Goal: Transaction & Acquisition: Book appointment/travel/reservation

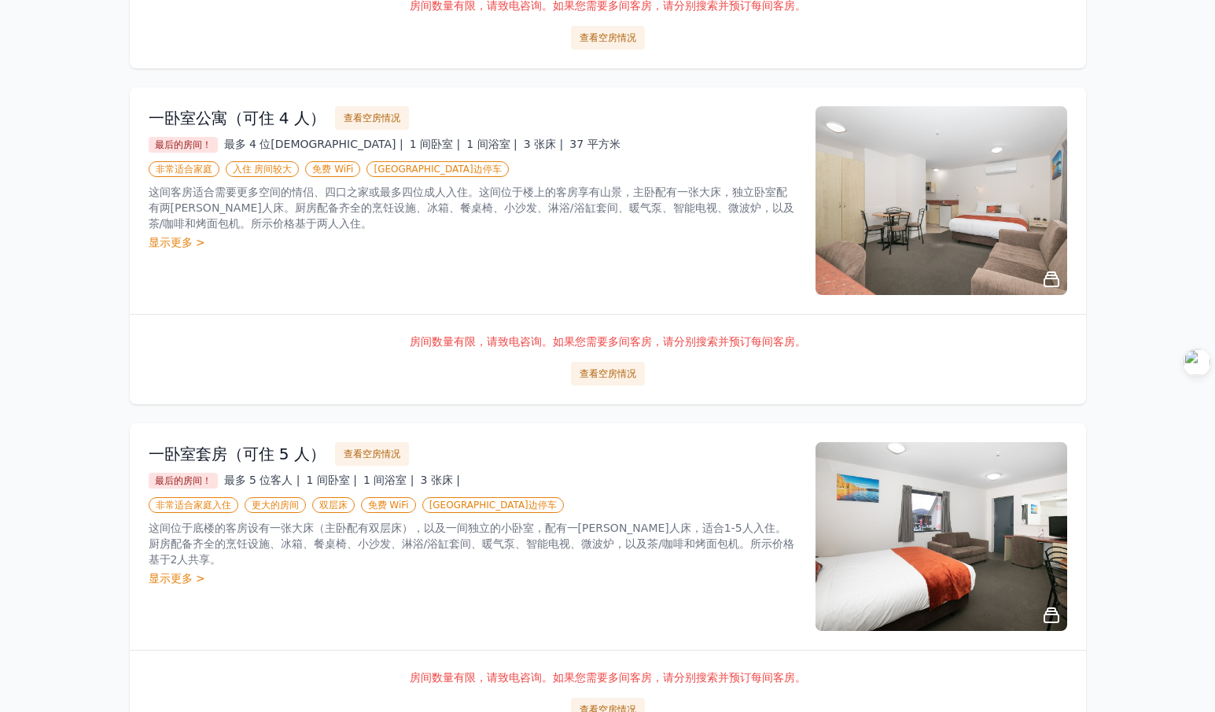
scroll to position [551, 0]
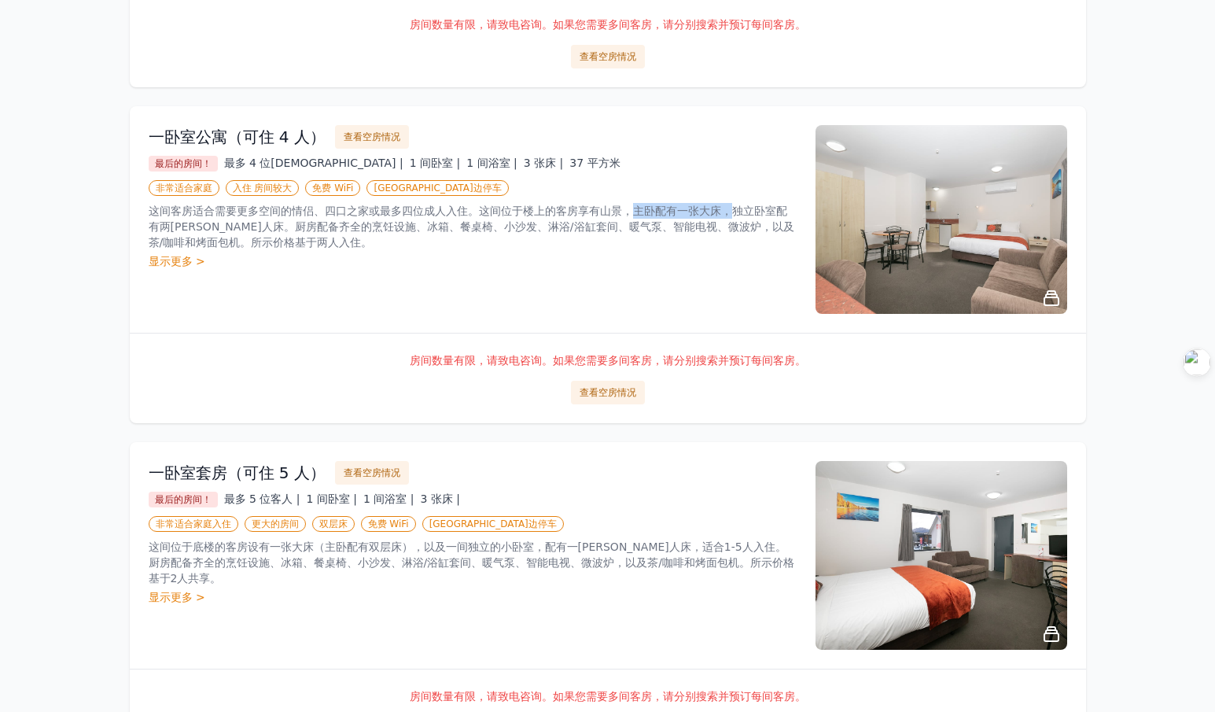
drag, startPoint x: 632, startPoint y: 208, endPoint x: 737, endPoint y: 214, distance: 104.8
click at [737, 214] on font "这间客房适合需要更多空间的情侣、四口之家或最多四位成人入住。这间位于楼上的客房享有山景，主卧配有一张大床，独立卧室配有两[PERSON_NAME]人床。厨房配…" at bounding box center [472, 227] width 646 height 44
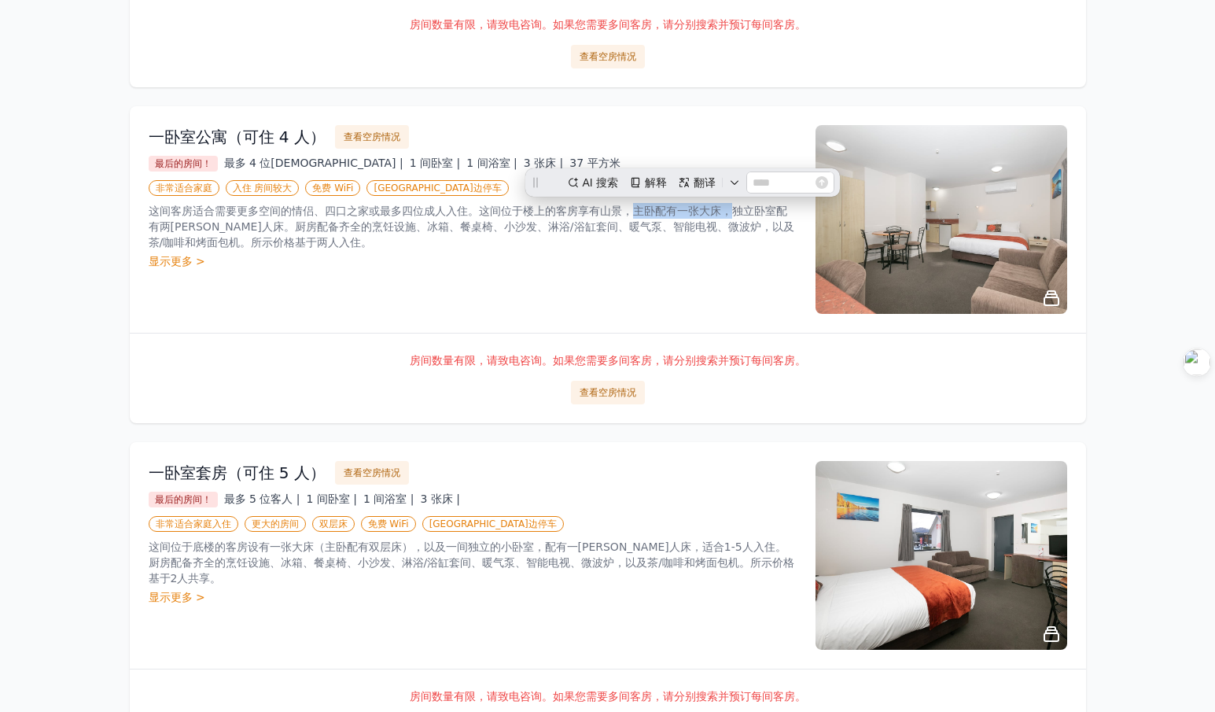
scroll to position [0, 0]
click at [704, 250] on div "这间客房适合需要更多空间的情侣、四口之家或最多四位成人入住。这间位于楼上的客房享有山景，主卧配有一张大床，独立卧室配有两[PERSON_NAME]人床。厨房配…" at bounding box center [473, 236] width 648 height 66
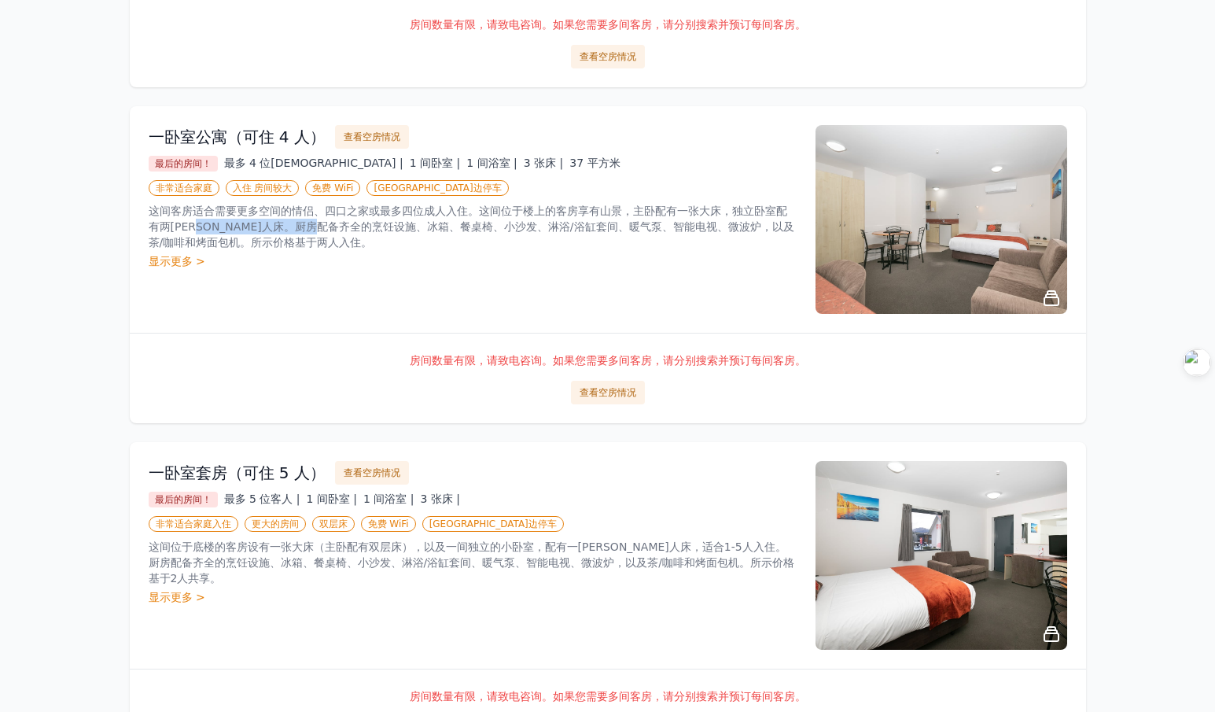
drag, startPoint x: 218, startPoint y: 229, endPoint x: 370, endPoint y: 220, distance: 152.1
click at [370, 220] on font "这间客房适合需要更多空间的情侣、四口之家或最多四位成人入住。这间位于楼上的客房享有山景，主卧配有一张大床，独立卧室配有两[PERSON_NAME]人床。厨房配…" at bounding box center [472, 227] width 646 height 44
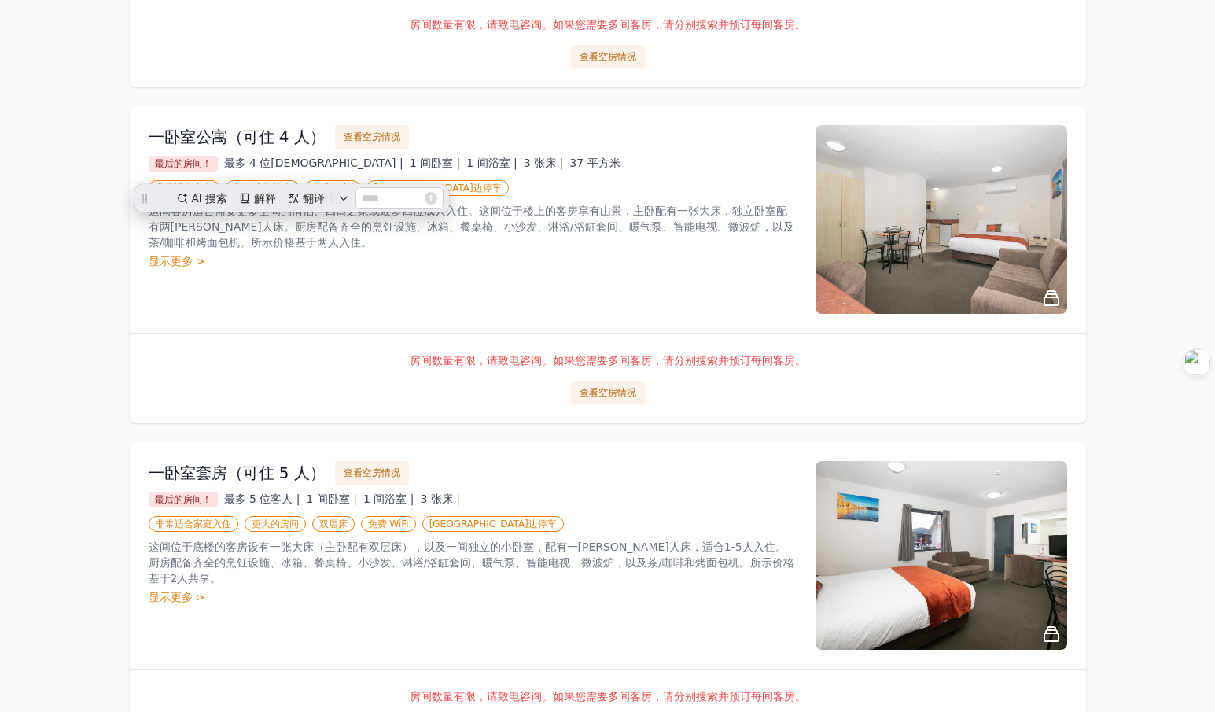
click at [472, 264] on div "显示更多 >" at bounding box center [473, 261] width 648 height 16
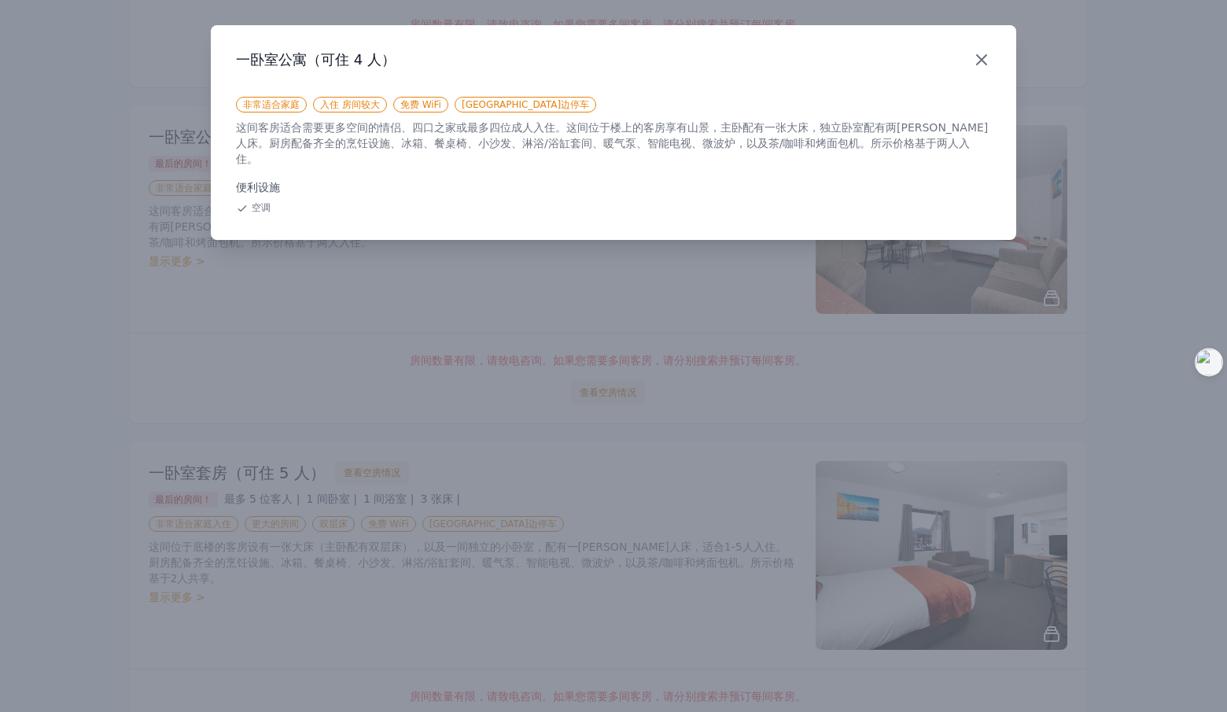
click at [980, 57] on icon "button" at bounding box center [981, 59] width 19 height 19
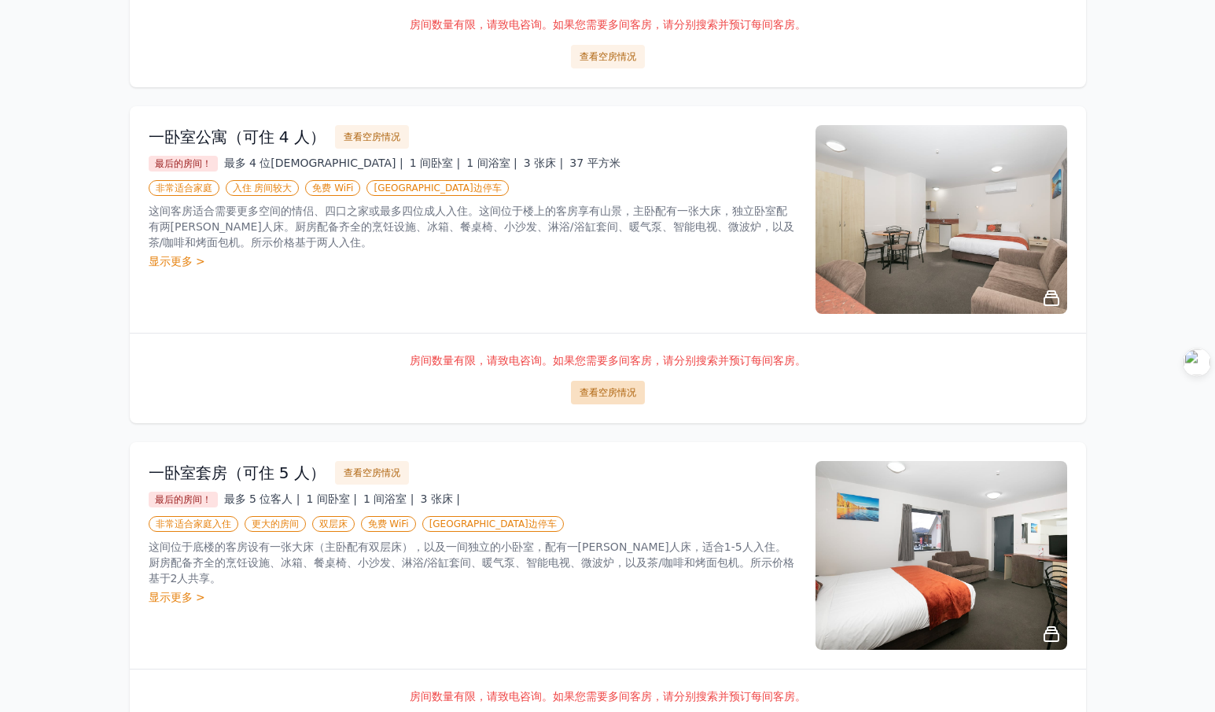
click at [623, 390] on font "查看空房情况" at bounding box center [608, 392] width 57 height 11
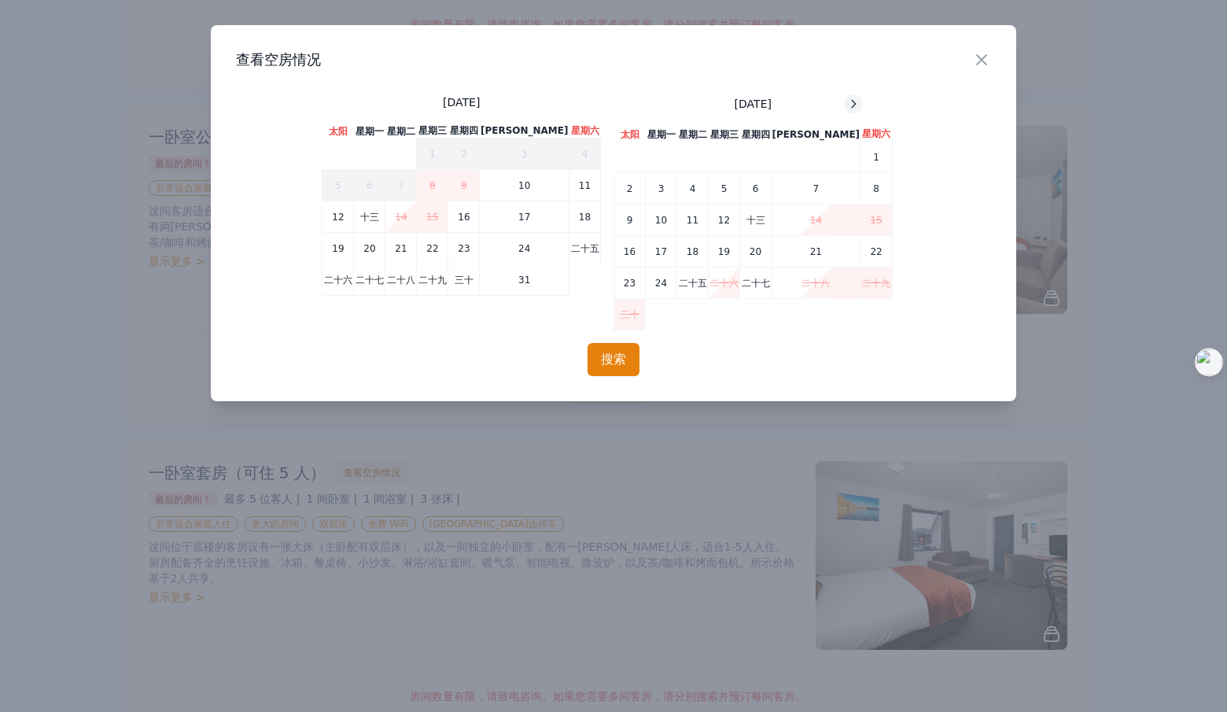
click at [847, 101] on icon at bounding box center [853, 104] width 13 height 13
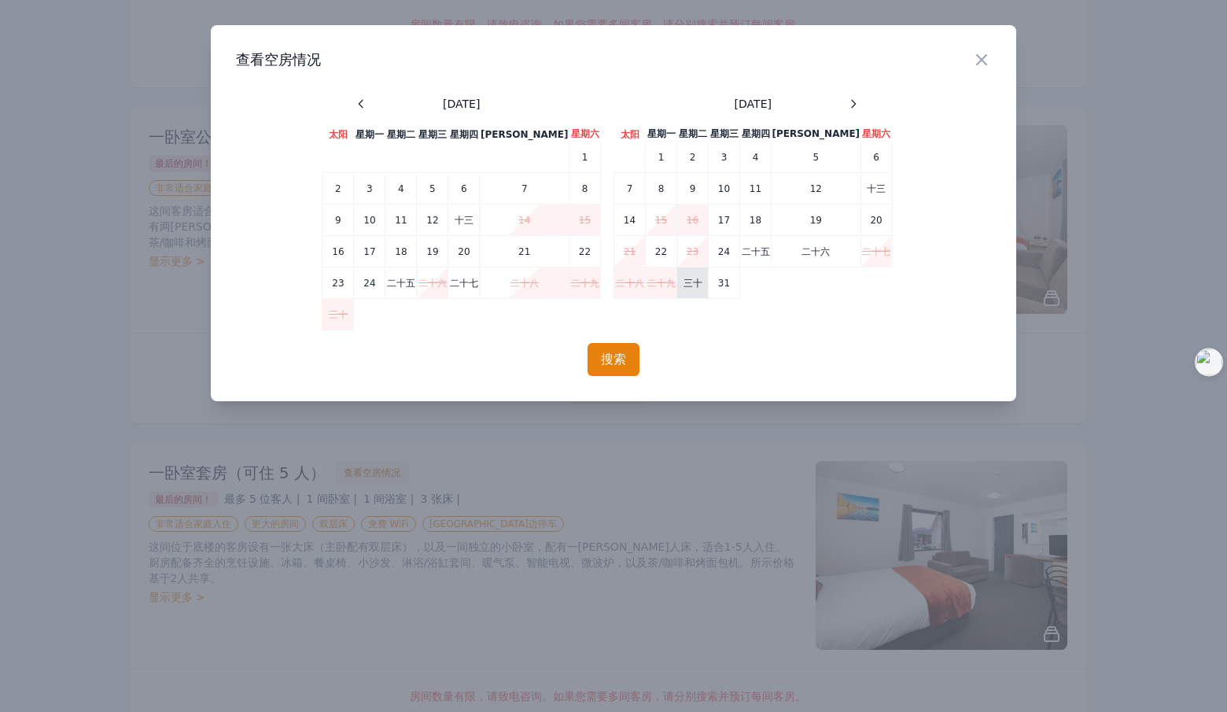
click at [688, 289] on font "三十" at bounding box center [693, 283] width 19 height 11
click at [609, 357] on font "搜索" at bounding box center [613, 359] width 25 height 15
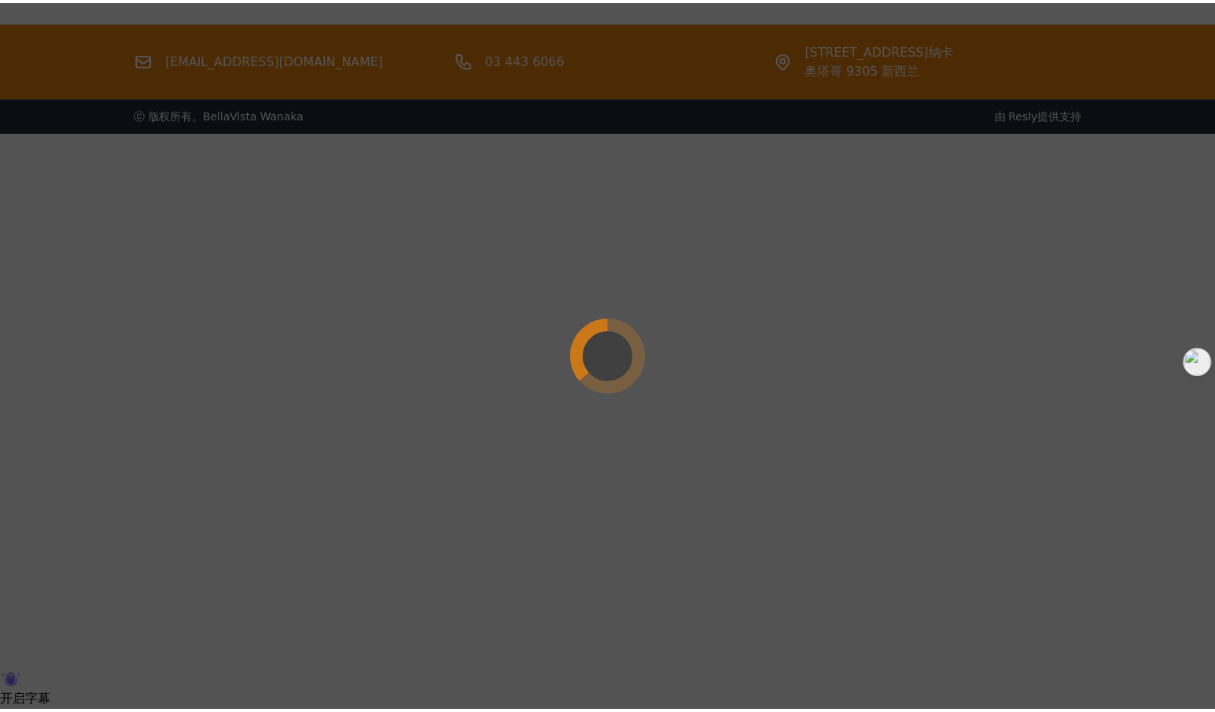
scroll to position [76, 0]
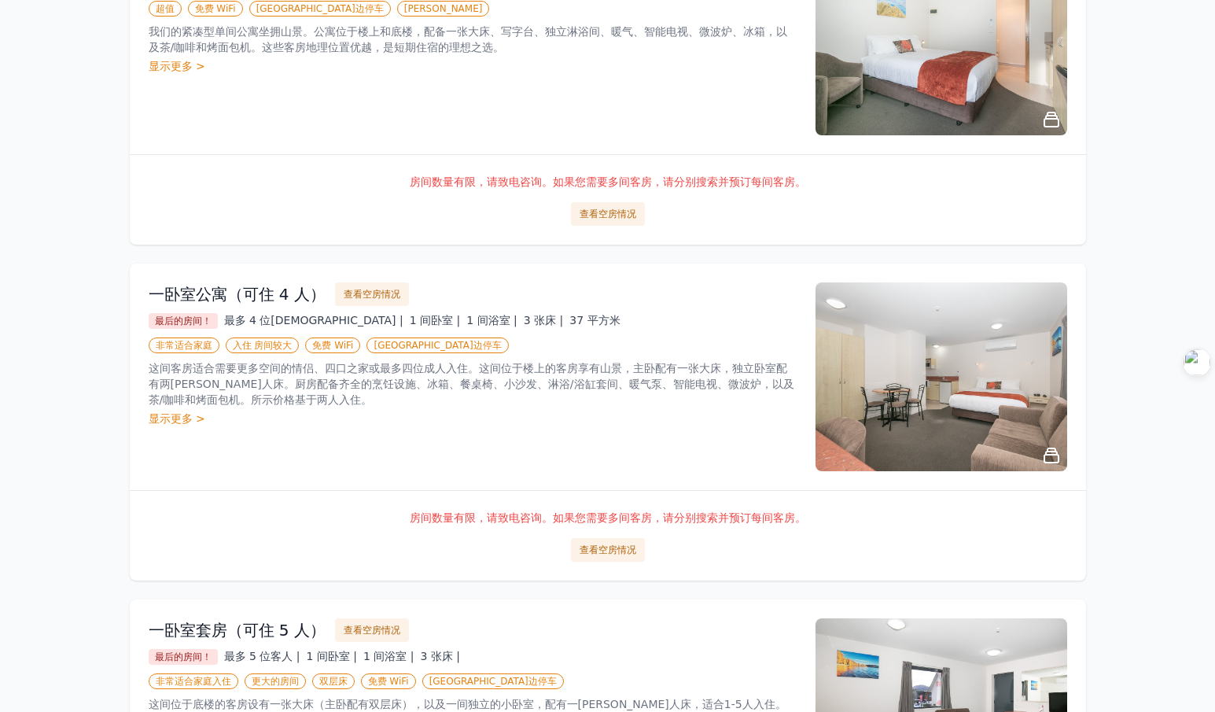
scroll to position [472, 0]
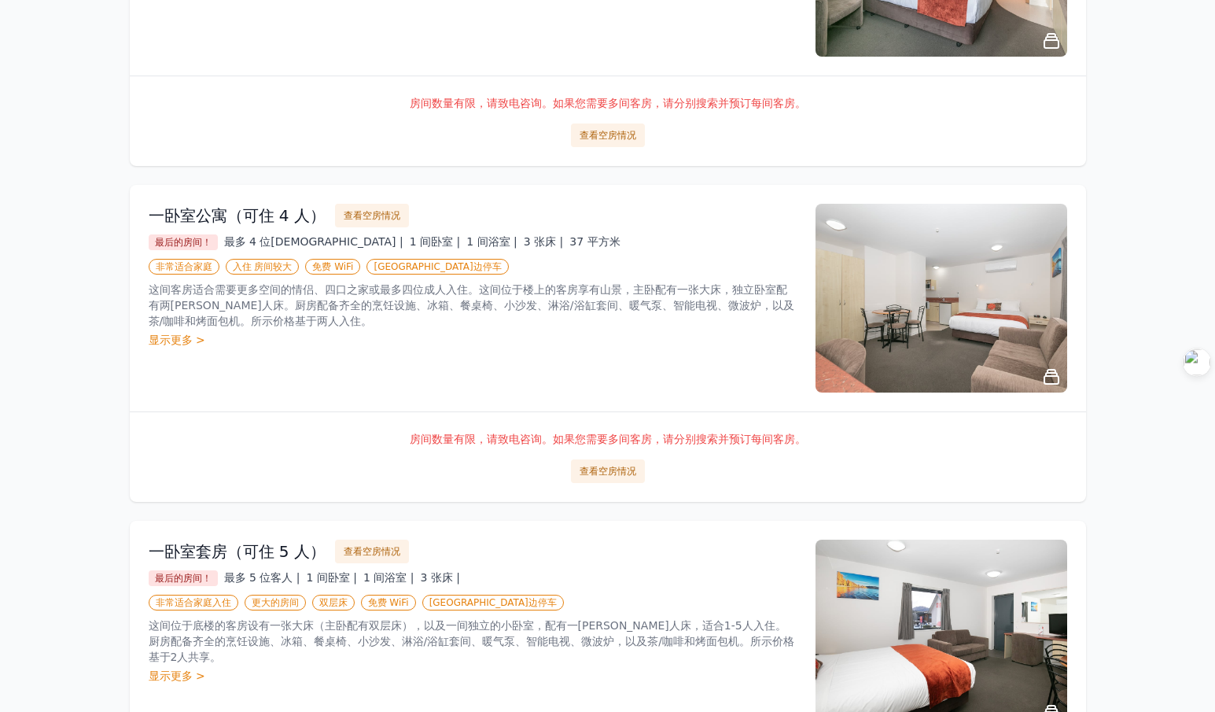
click at [569, 435] on font "房间数量有限，请致电咨询。如果您需要多间客房，请分别搜索并预订每间客房。" at bounding box center [608, 439] width 396 height 13
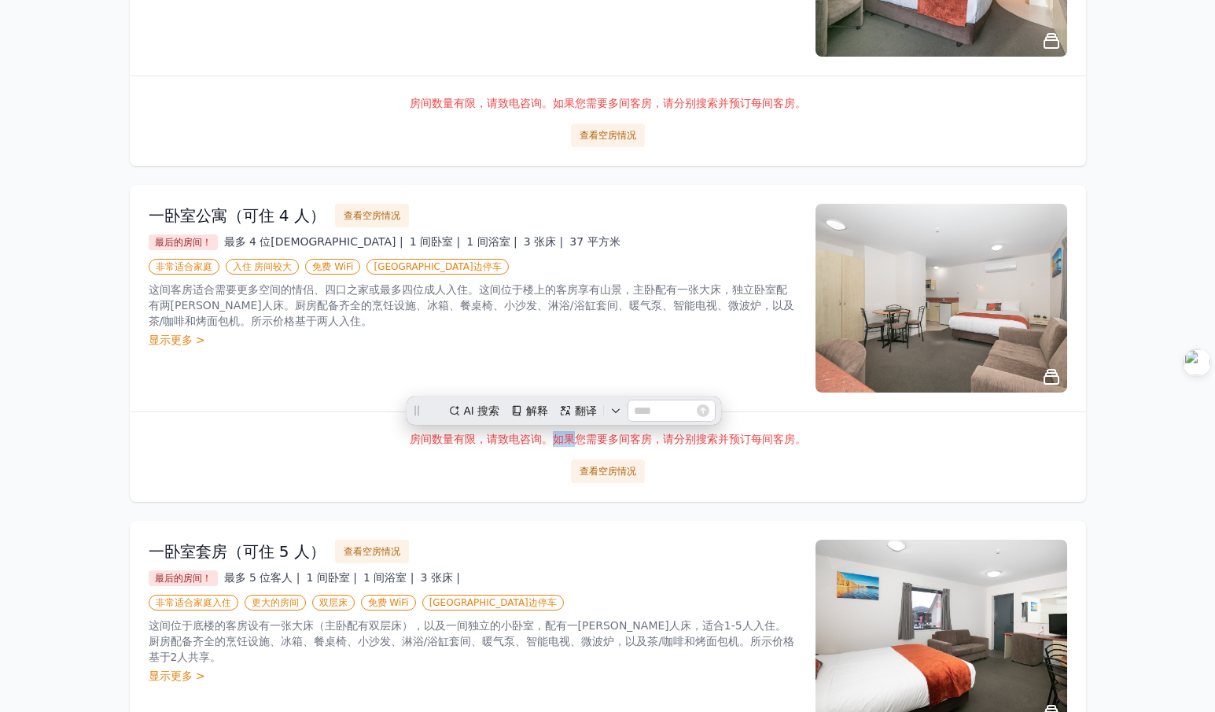
scroll to position [0, 0]
click at [715, 443] on font "房间数量有限，请致电咨询。如果您需要多间客房，请分别搜索并预订每间客房。" at bounding box center [608, 439] width 396 height 13
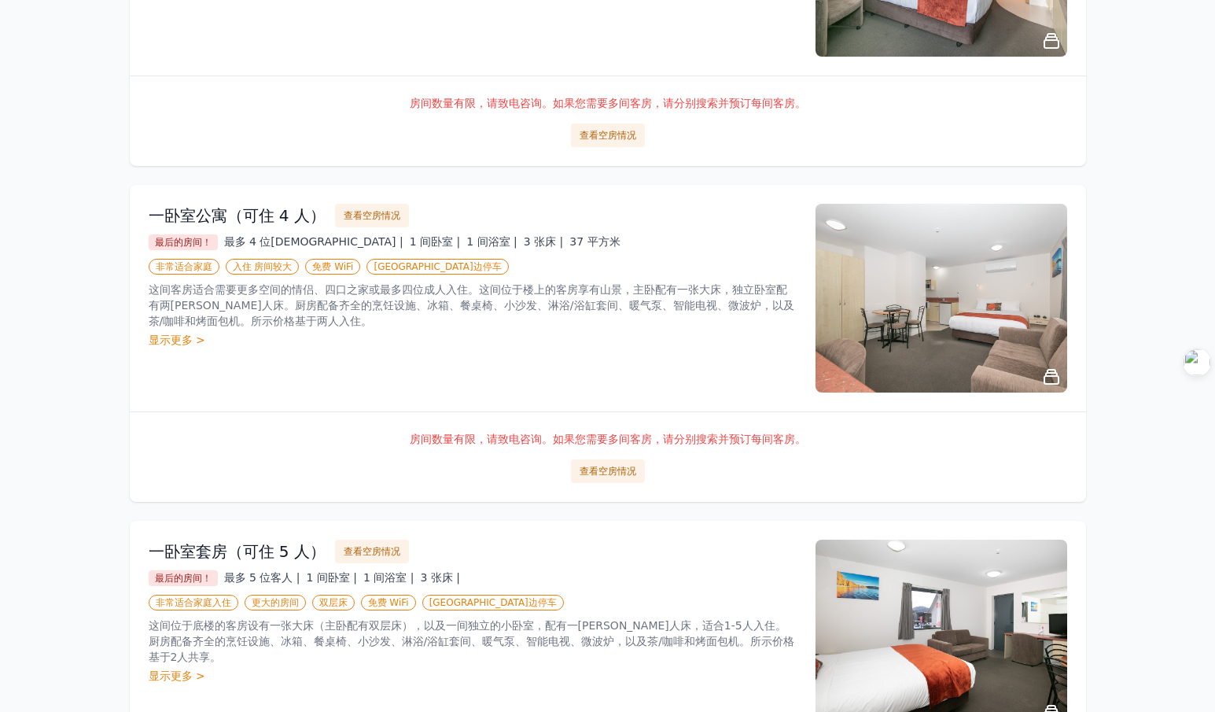
click at [779, 445] on font "房间数量有限，请致电咨询。如果您需要多间客房，请分别搜索并预订每间客房。" at bounding box center [608, 439] width 396 height 13
click at [578, 290] on font "这间客房适合需要更多空间的情侣、四口之家或最多四位成人入住。这间位于楼上的客房享有山景，主卧配有一张大床，独立卧室配有两[PERSON_NAME]人床。厨房配…" at bounding box center [472, 305] width 646 height 44
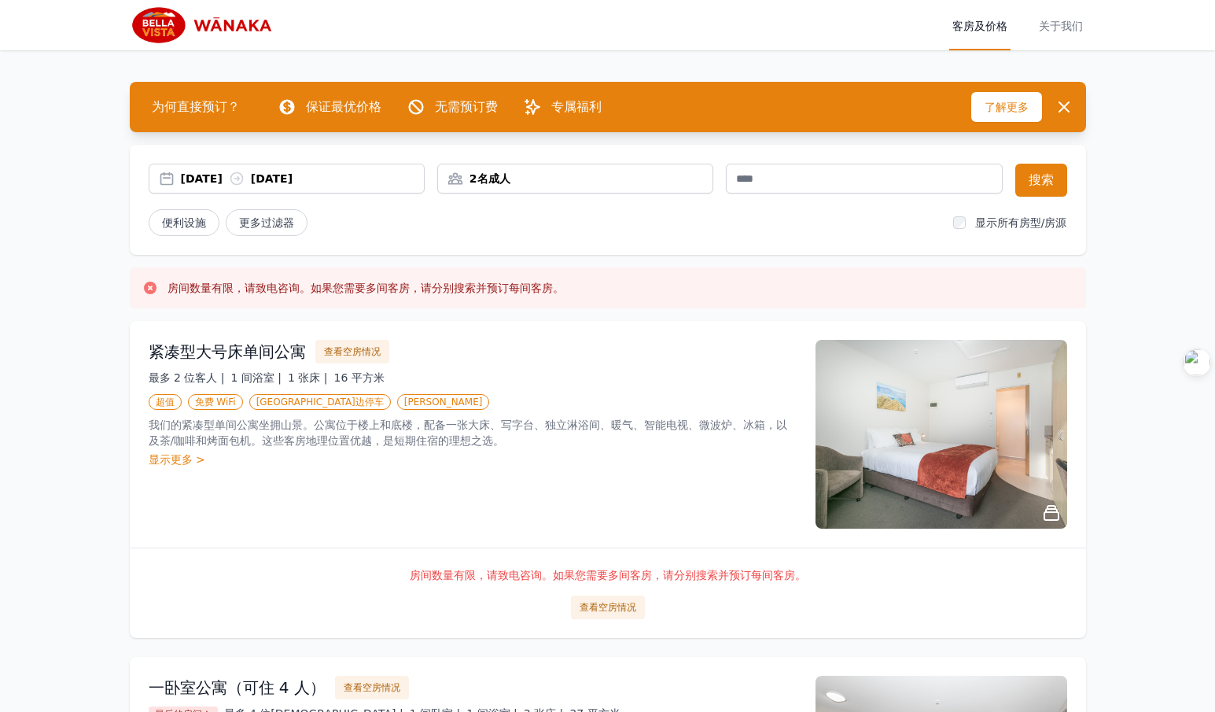
click at [514, 178] on div "2名成人" at bounding box center [575, 179] width 275 height 16
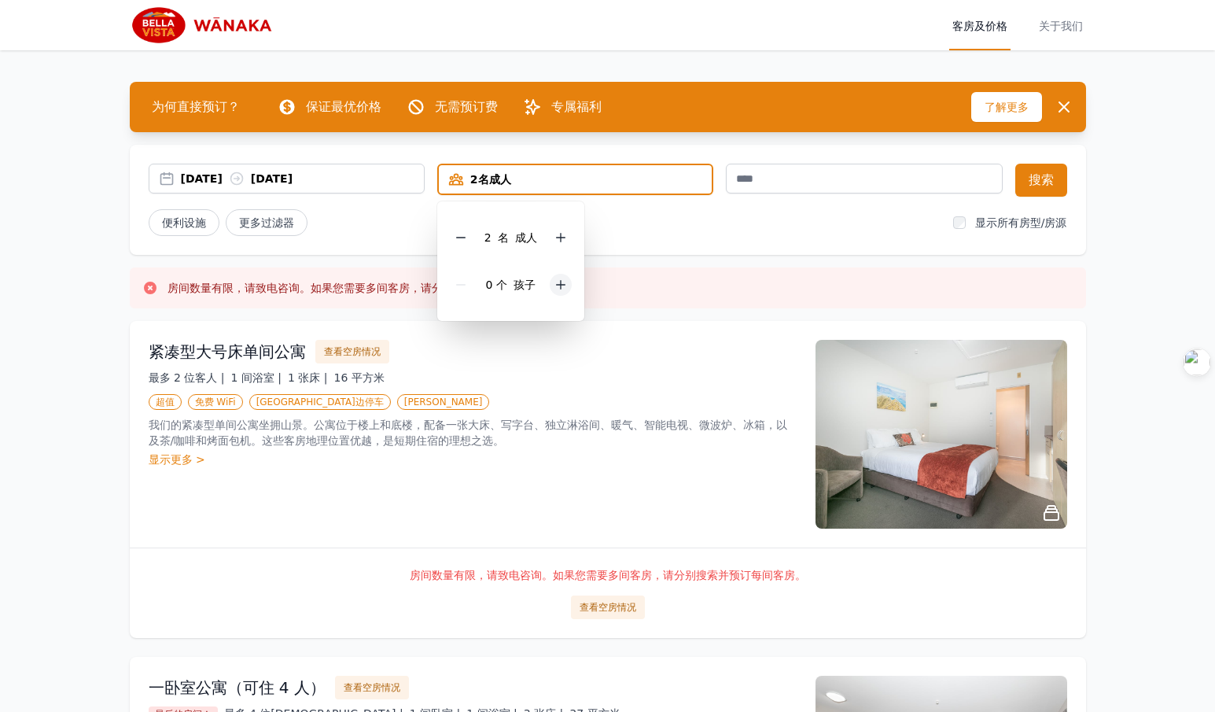
click at [555, 283] on icon at bounding box center [561, 284] width 13 height 13
click at [555, 282] on icon at bounding box center [561, 284] width 13 height 13
click at [685, 228] on div "便利设施 更多过滤器" at bounding box center [545, 222] width 792 height 27
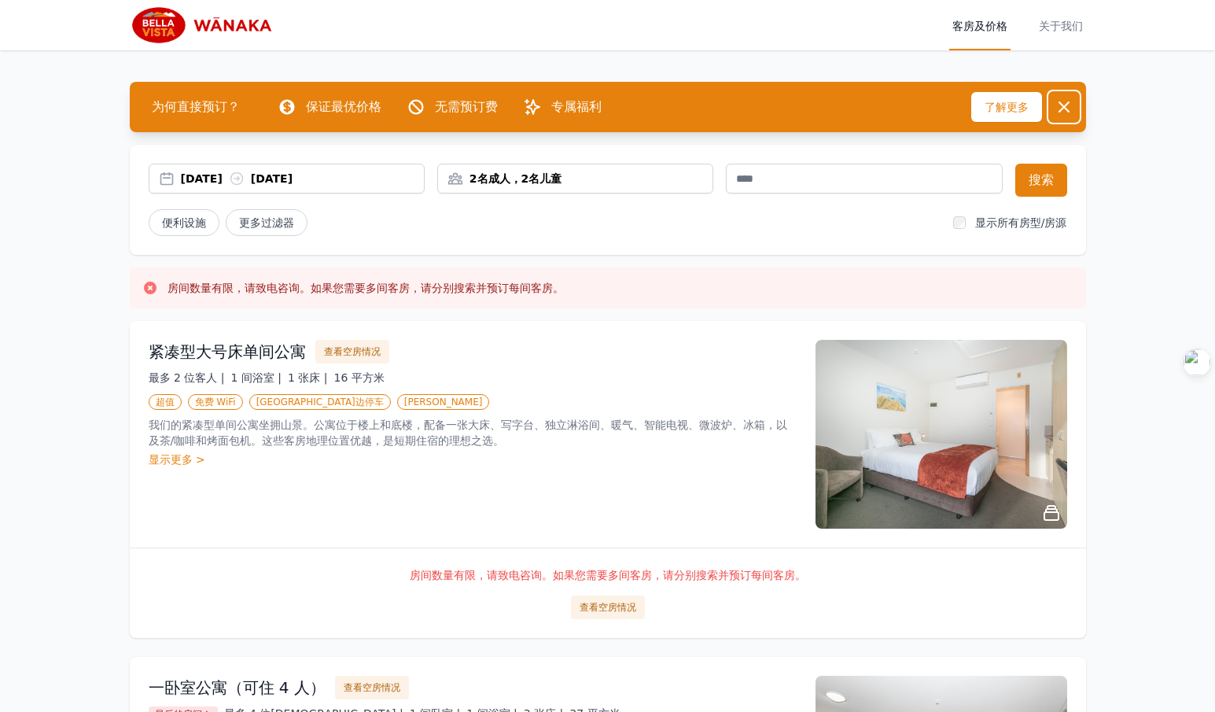
click at [1060, 109] on icon "button" at bounding box center [1064, 107] width 19 height 19
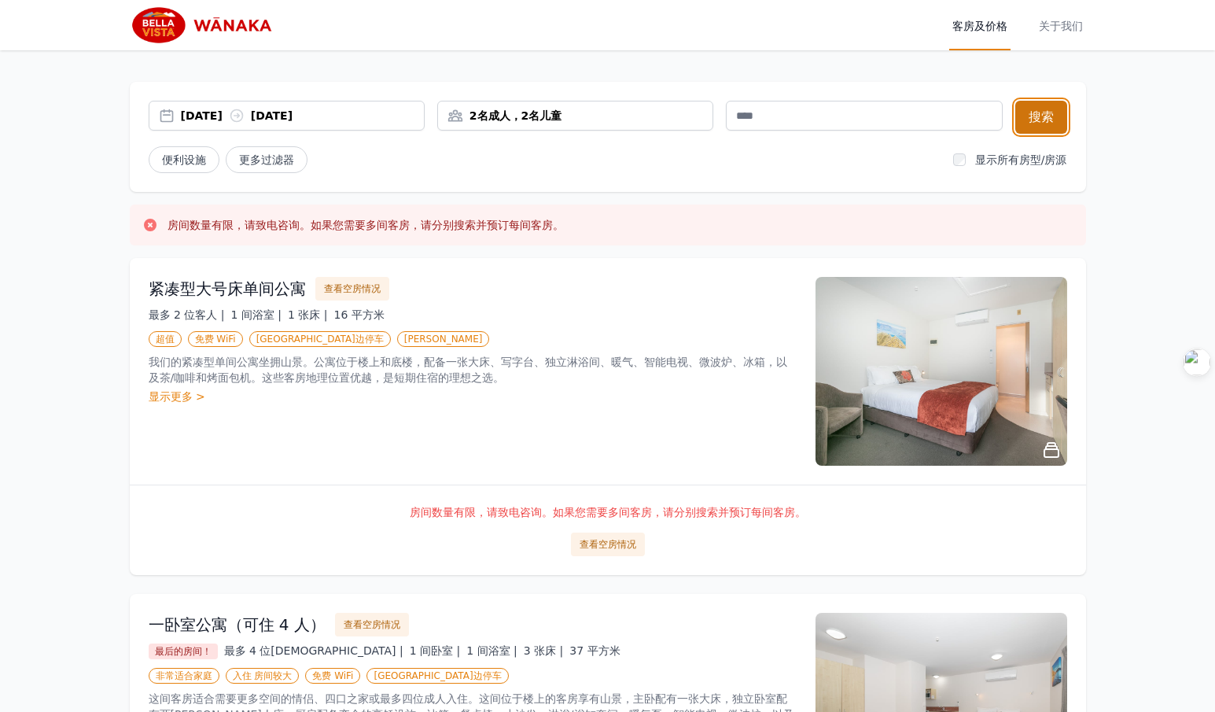
click at [1044, 118] on font "搜索" at bounding box center [1041, 116] width 25 height 15
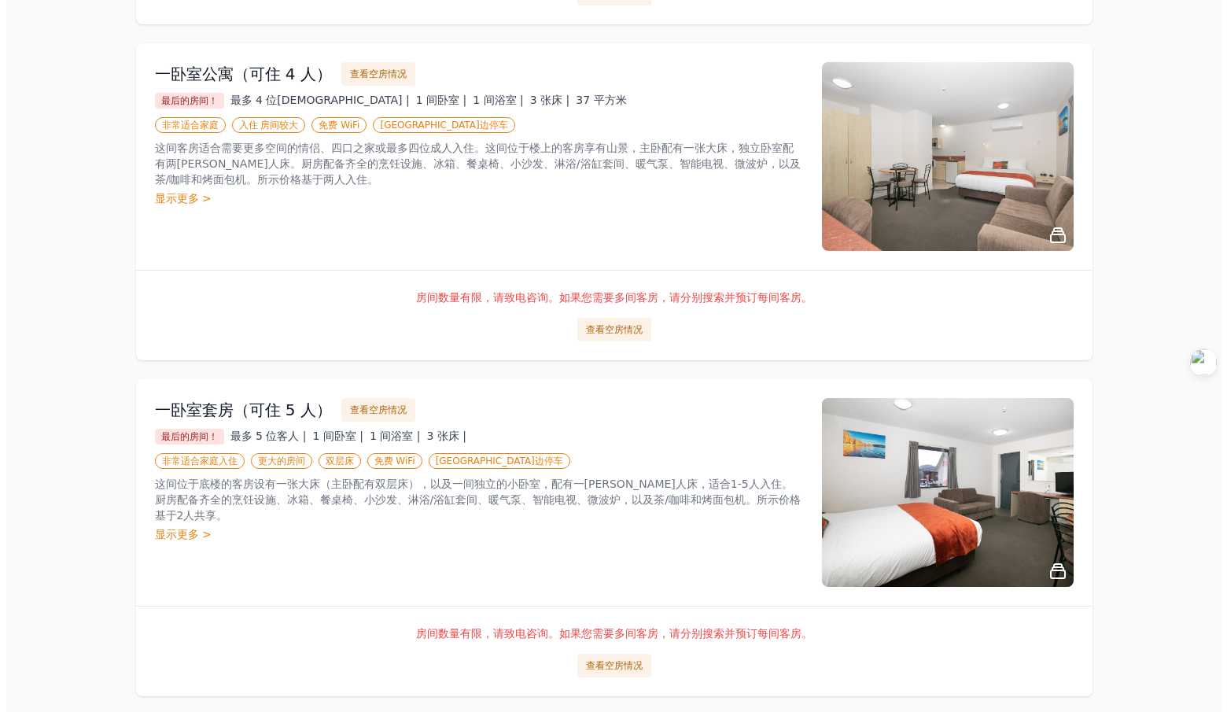
scroll to position [315, 0]
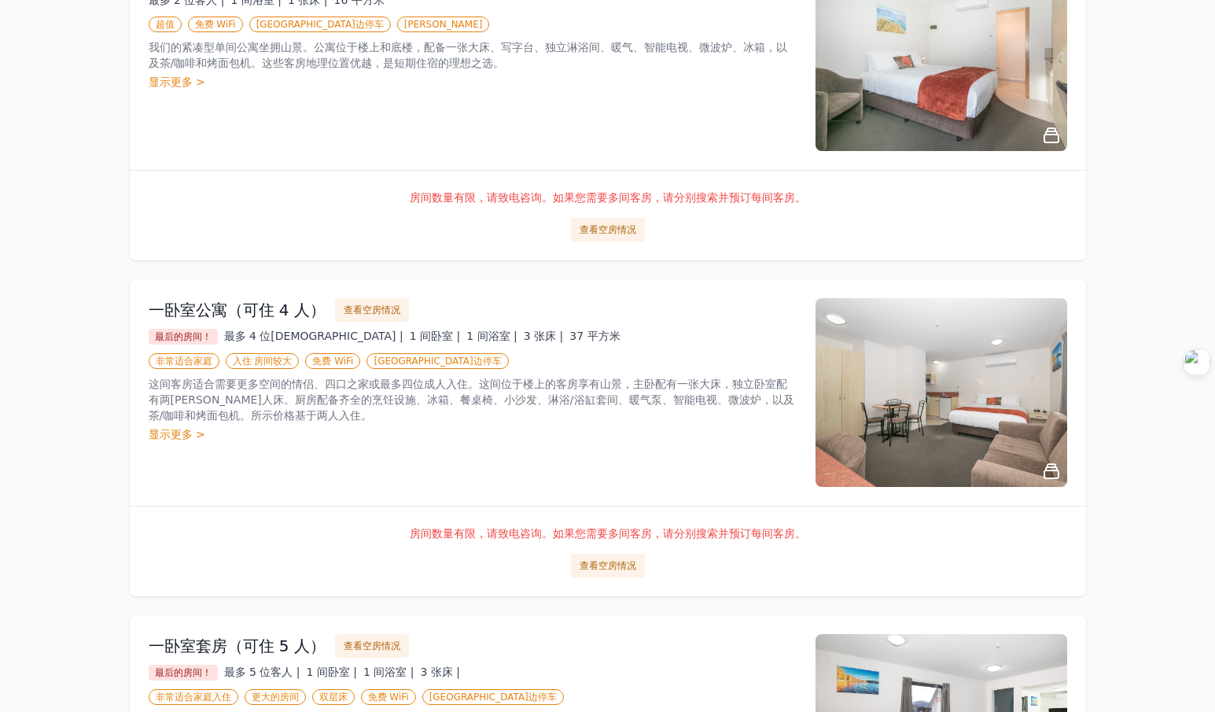
click at [270, 313] on font "一卧室公寓（可住 4 人）" at bounding box center [237, 309] width 177 height 19
click at [585, 569] on font "查看空房情况" at bounding box center [608, 565] width 57 height 11
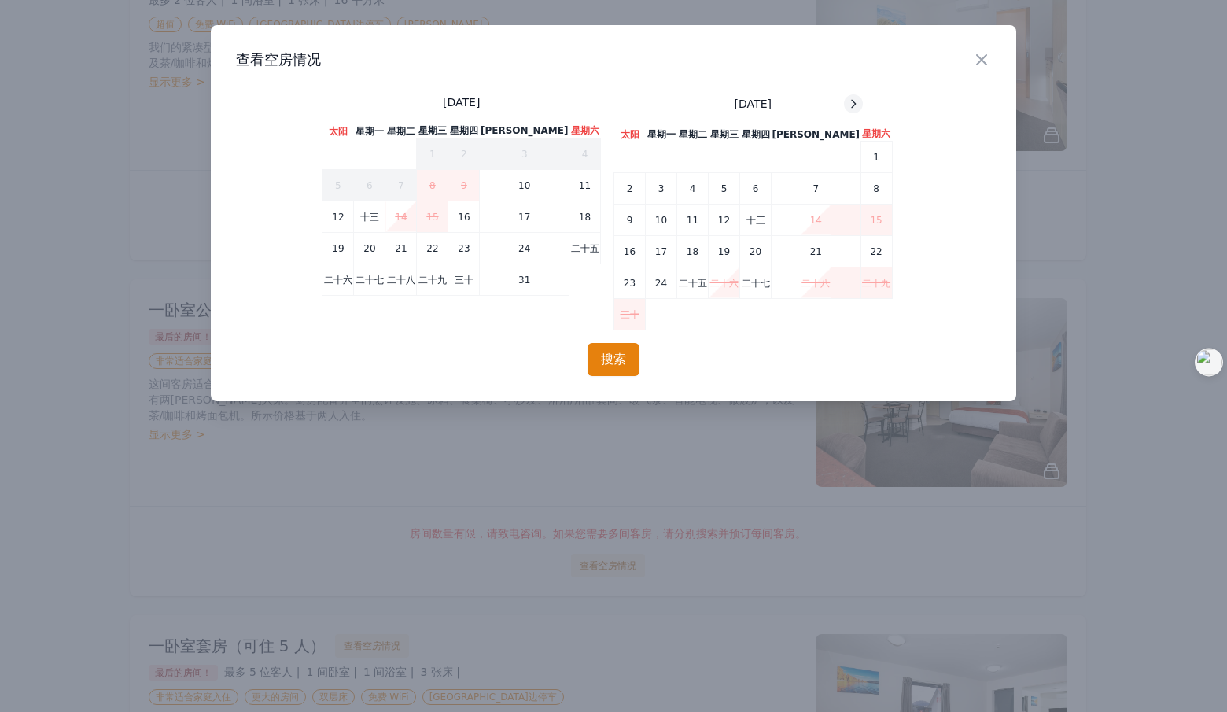
click at [847, 108] on icon at bounding box center [853, 104] width 13 height 13
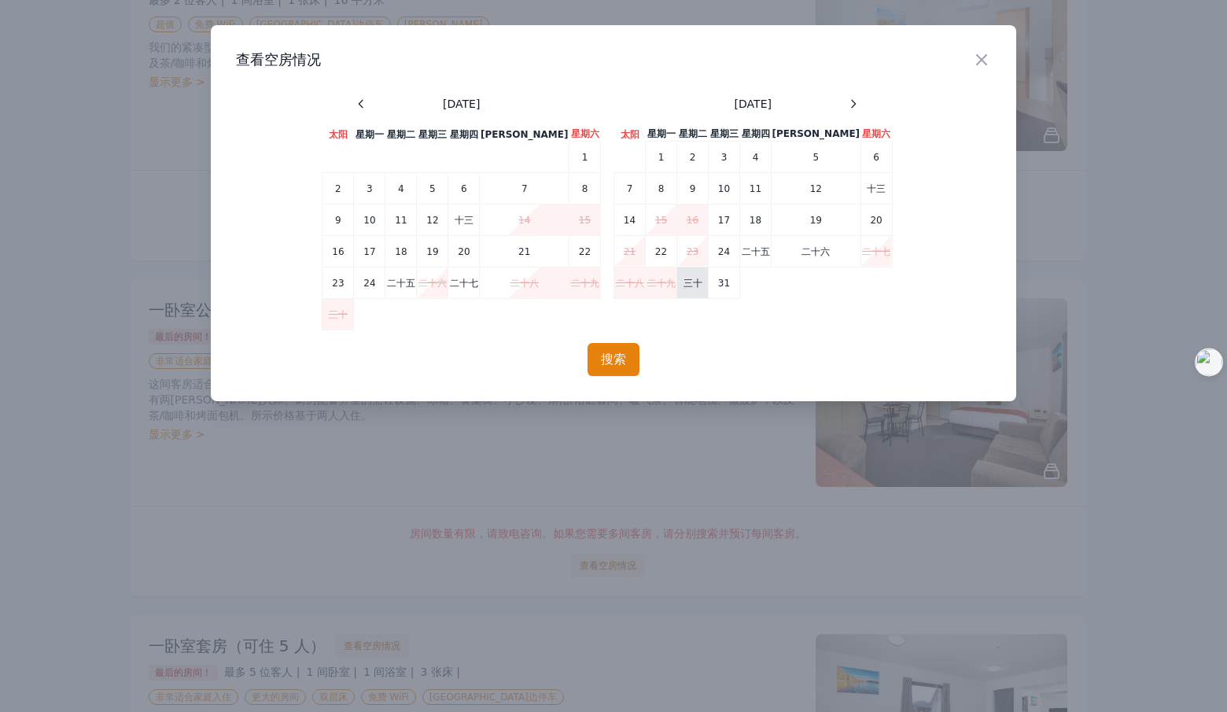
click at [699, 286] on font "三十" at bounding box center [693, 283] width 19 height 11
click at [625, 360] on font "搜索" at bounding box center [613, 359] width 25 height 15
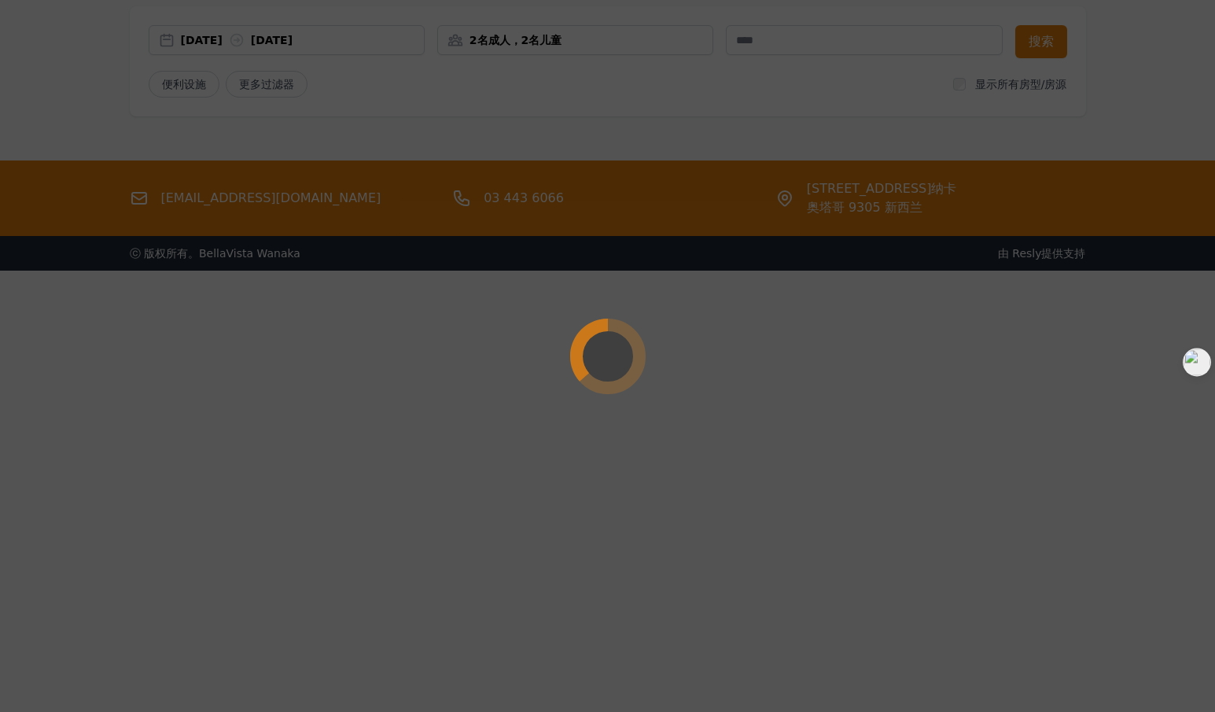
scroll to position [0, 0]
